Goal: Information Seeking & Learning: Find contact information

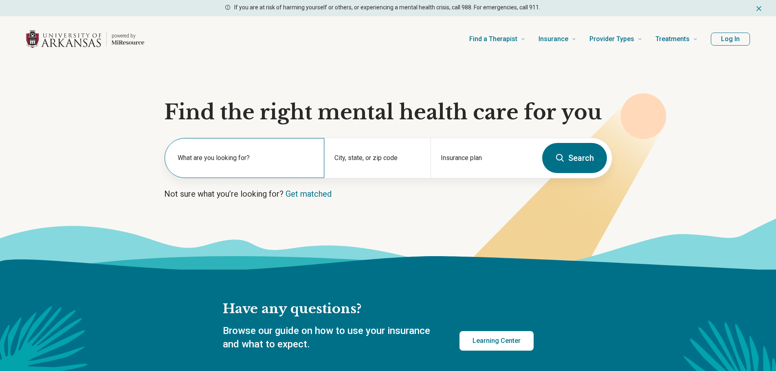
click at [218, 157] on label "What are you looking for?" at bounding box center [246, 158] width 137 height 10
click at [302, 158] on label "What are you looking for?" at bounding box center [246, 158] width 137 height 10
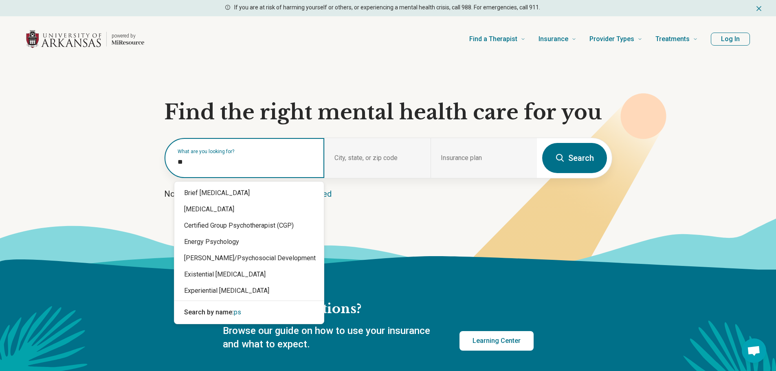
type input "*"
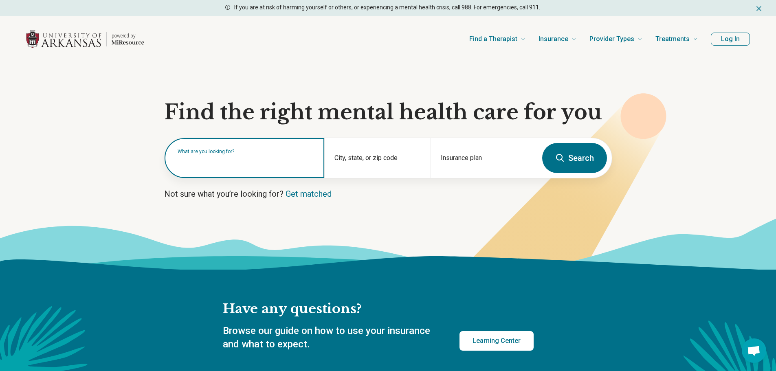
type input "*"
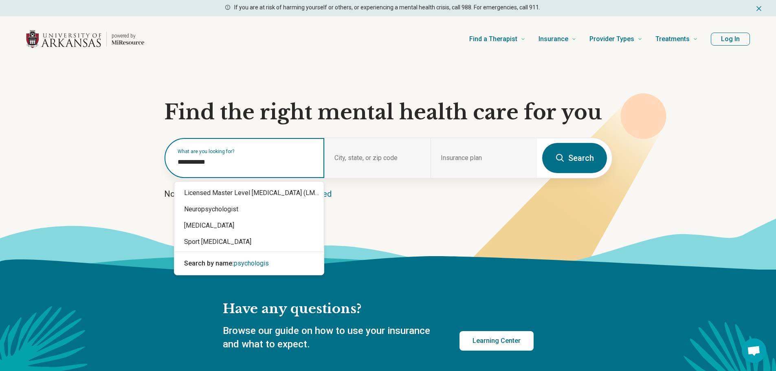
type input "**********"
click at [207, 230] on div "[MEDICAL_DATA]" at bounding box center [249, 226] width 150 height 16
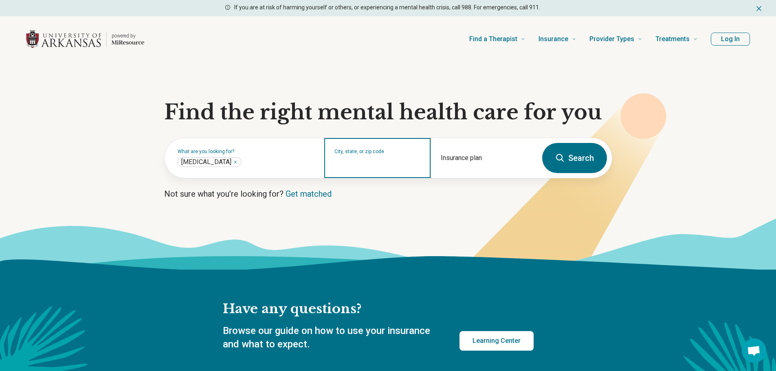
click at [384, 161] on input "City, state, or zip code" at bounding box center [378, 164] width 86 height 10
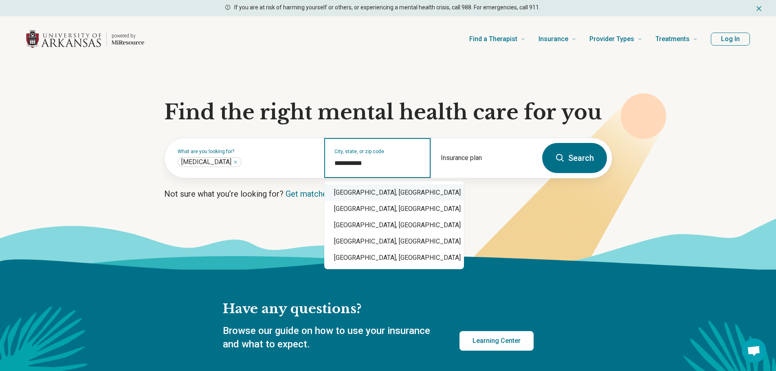
click at [372, 191] on div "[GEOGRAPHIC_DATA], [GEOGRAPHIC_DATA]" at bounding box center [394, 193] width 140 height 16
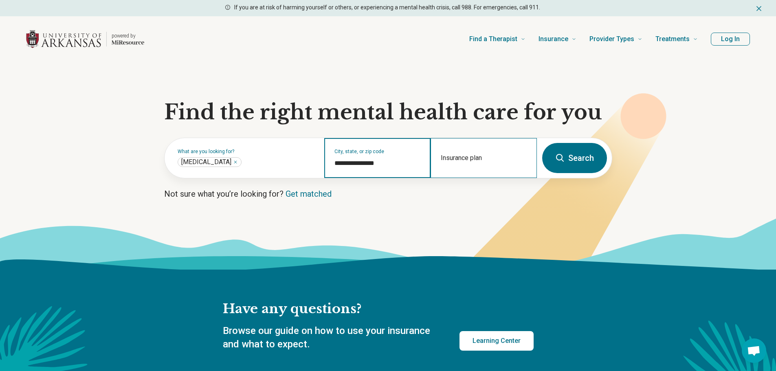
type input "**********"
click at [498, 157] on div "Insurance plan" at bounding box center [484, 158] width 106 height 40
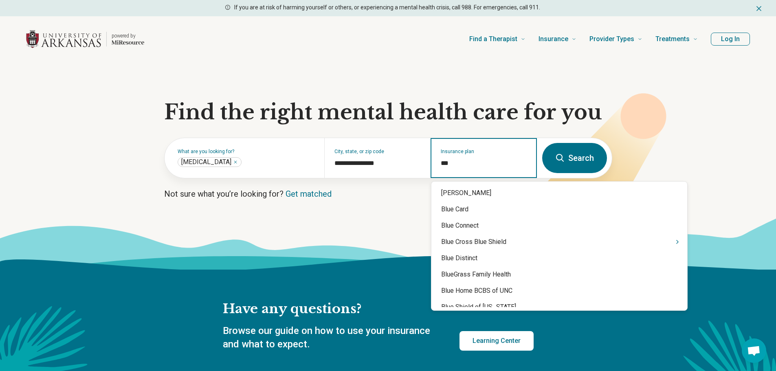
type input "****"
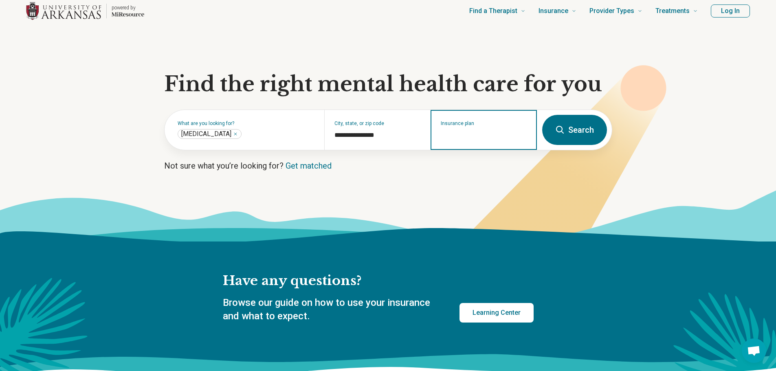
scroll to position [41, 0]
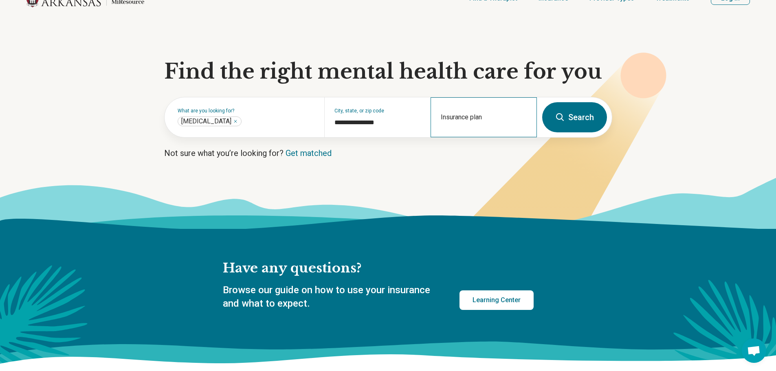
click at [507, 116] on div "Insurance plan" at bounding box center [484, 117] width 106 height 40
type input "**********"
click at [511, 153] on icon "Suggestions" at bounding box center [510, 152] width 7 height 7
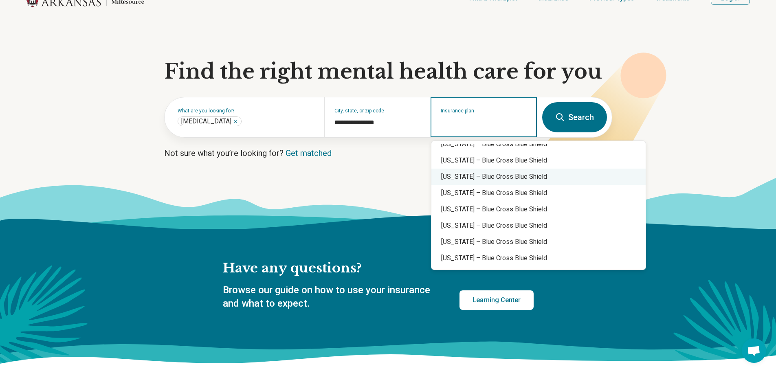
scroll to position [245, 0]
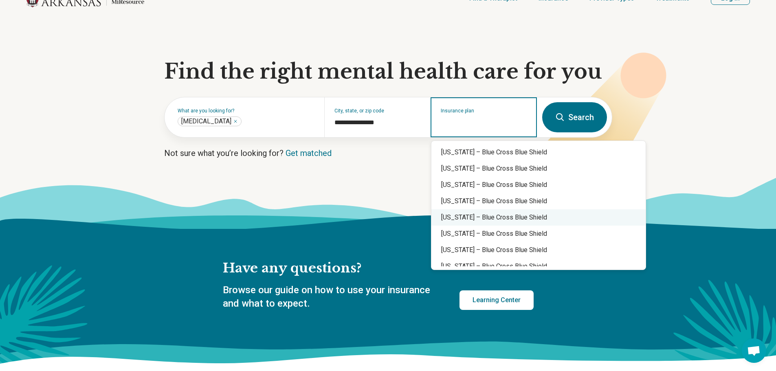
click at [535, 220] on div "[US_STATE] – Blue Cross Blue Shield" at bounding box center [539, 218] width 214 height 16
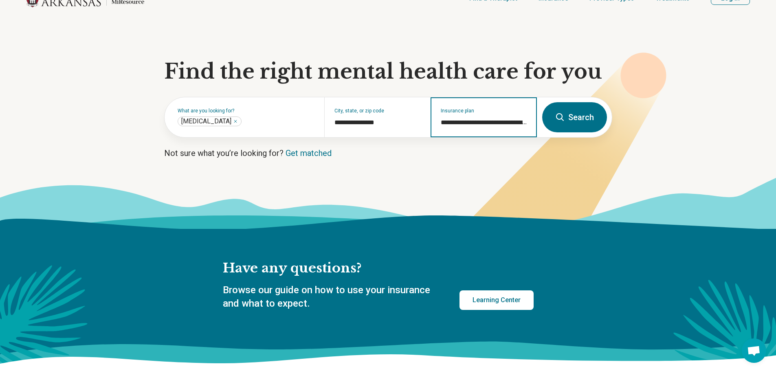
type input "**********"
click at [574, 114] on button "Search" at bounding box center [575, 117] width 65 height 30
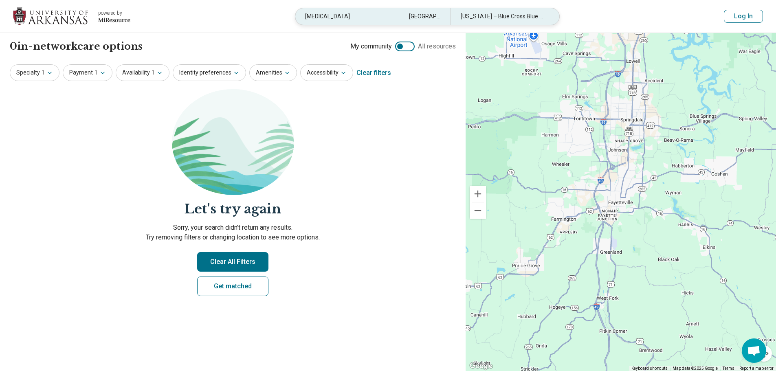
click at [507, 19] on div "[US_STATE] – Blue Cross Blue Shield" at bounding box center [503, 16] width 104 height 17
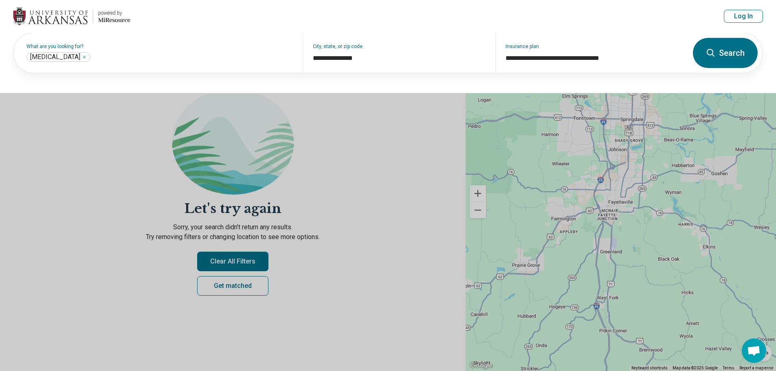
click at [441, 201] on button at bounding box center [388, 185] width 776 height 371
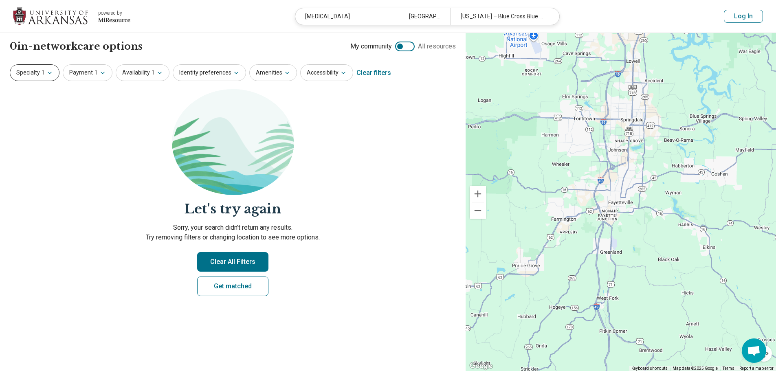
click at [29, 79] on button "Specialty 1" at bounding box center [35, 72] width 50 height 17
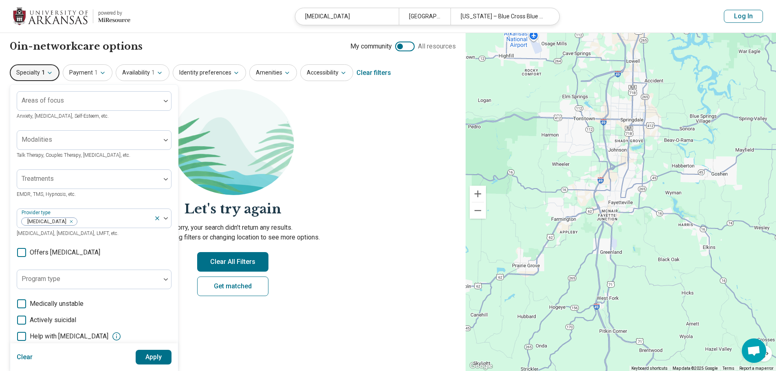
click at [349, 140] on section "Let's try again Sorry, your search didn’t return any results. Try removing filt…" at bounding box center [233, 199] width 446 height 221
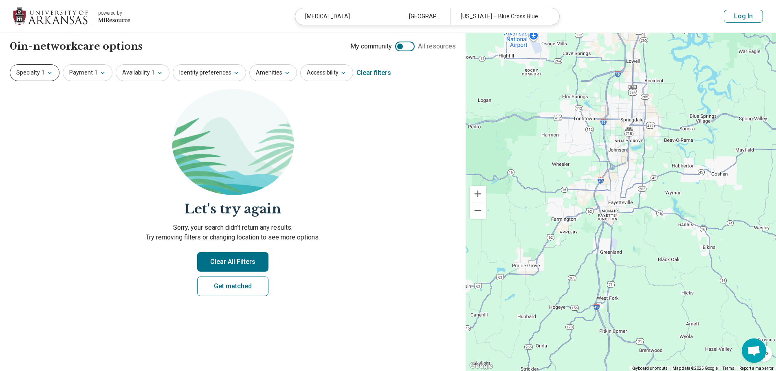
click at [33, 75] on button "Specialty 1" at bounding box center [35, 72] width 50 height 17
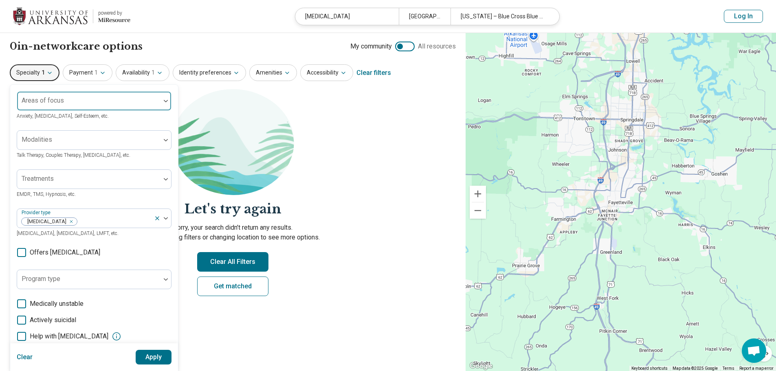
click at [65, 103] on div at bounding box center [88, 104] width 137 height 11
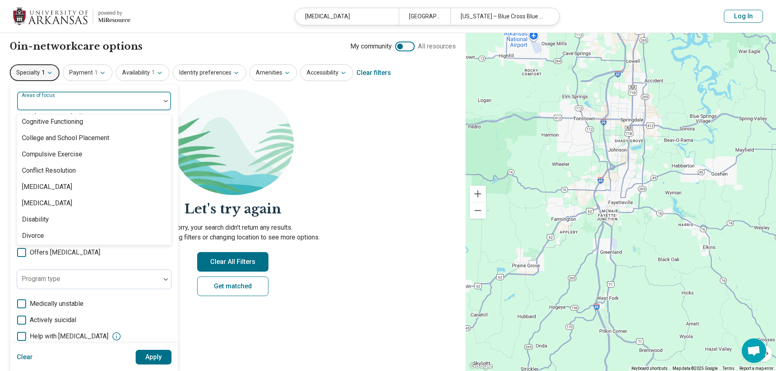
scroll to position [448, 0]
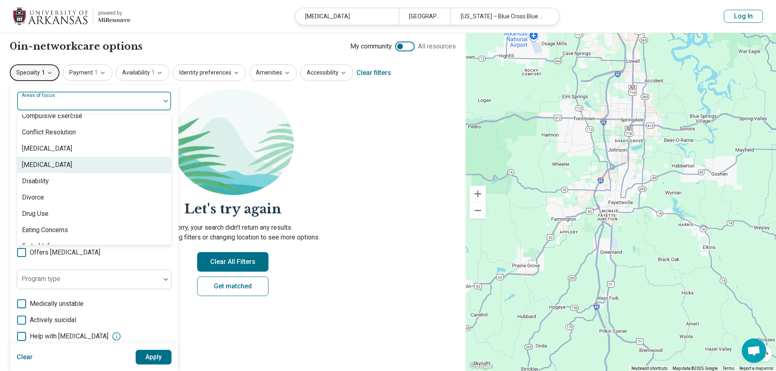
click at [80, 161] on div "[MEDICAL_DATA]" at bounding box center [94, 165] width 154 height 16
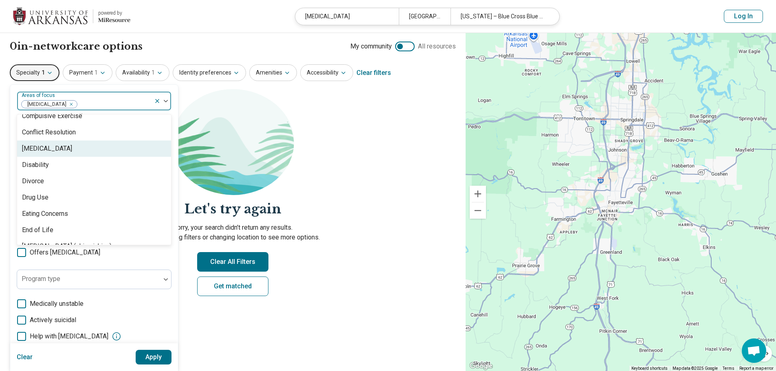
click at [340, 126] on section "Let's try again Sorry, your search didn’t return any results. Try removing filt…" at bounding box center [233, 199] width 446 height 221
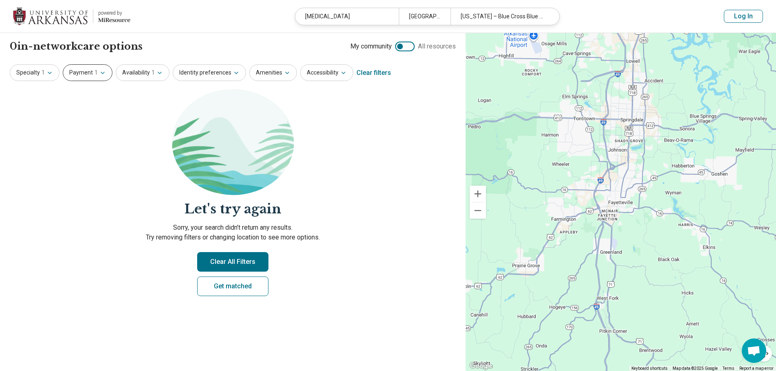
click at [95, 74] on span "1" at bounding box center [96, 72] width 3 height 9
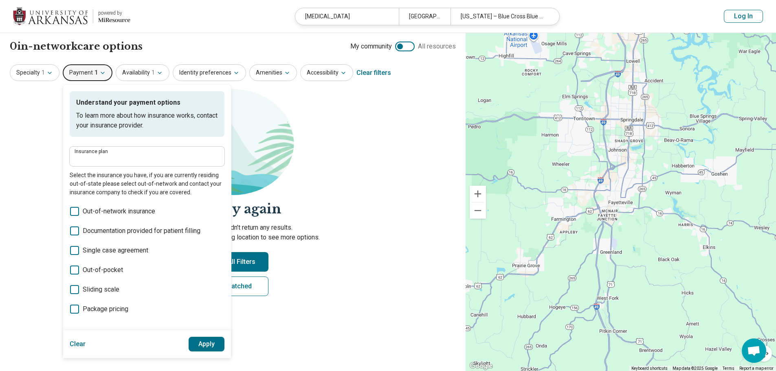
type input "**********"
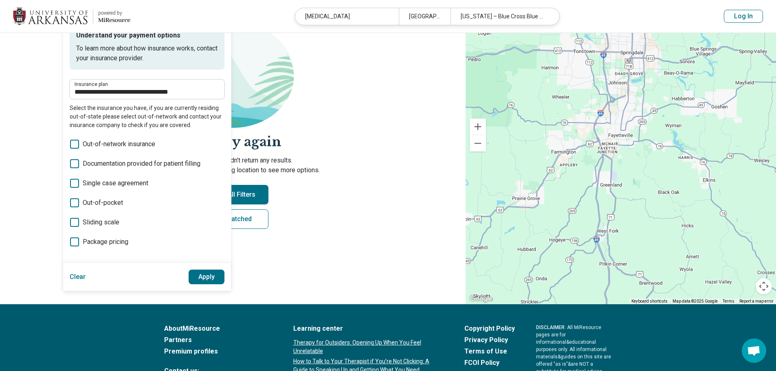
scroll to position [82, 0]
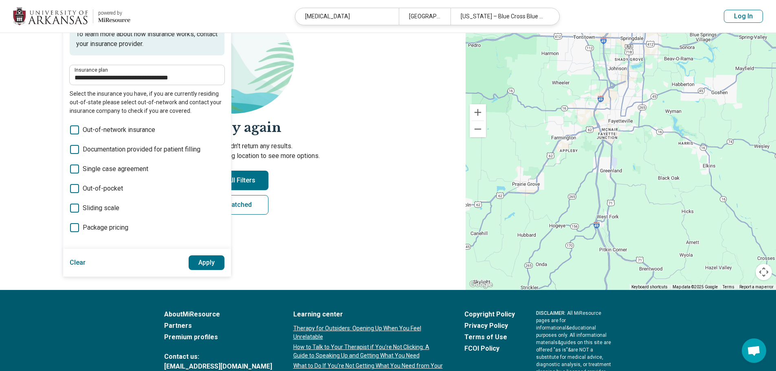
click at [82, 263] on button "Clear" at bounding box center [78, 263] width 16 height 15
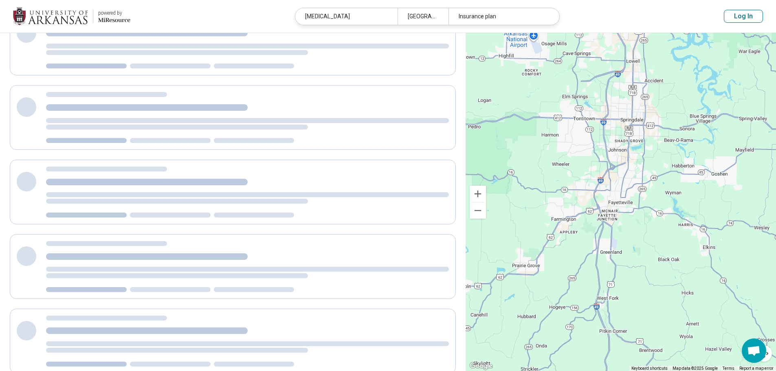
scroll to position [0, 0]
